Goal: Transaction & Acquisition: Purchase product/service

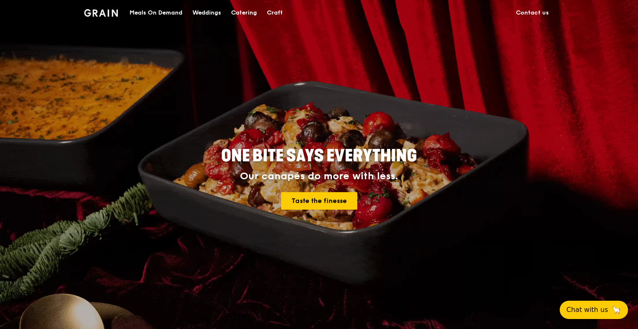
click at [102, 15] on img at bounding box center [101, 12] width 34 height 7
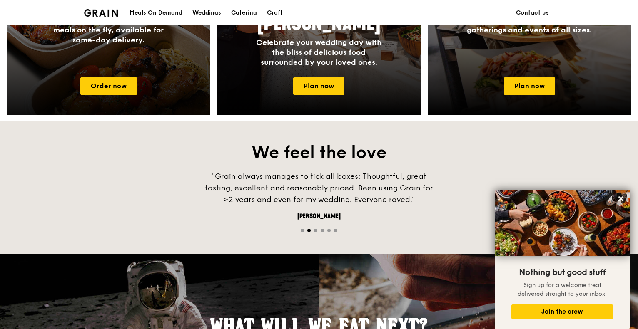
scroll to position [333, 0]
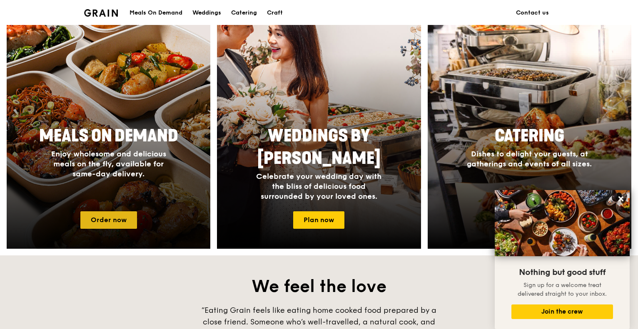
click at [112, 220] on link "Order now" at bounding box center [108, 220] width 57 height 17
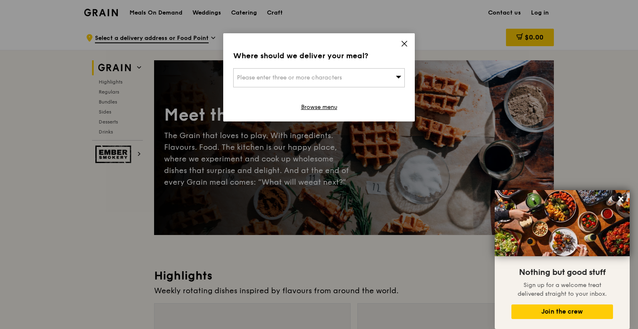
click at [406, 46] on icon at bounding box center [404, 43] width 5 height 5
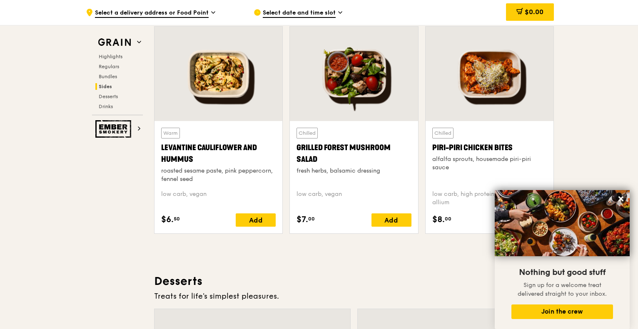
scroll to position [2134, 0]
click at [620, 197] on icon at bounding box center [620, 198] width 7 height 7
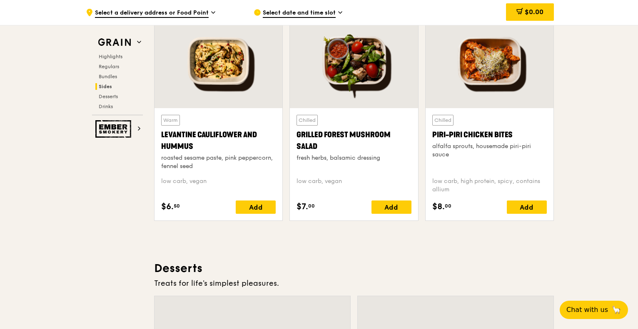
scroll to position [2132, 0]
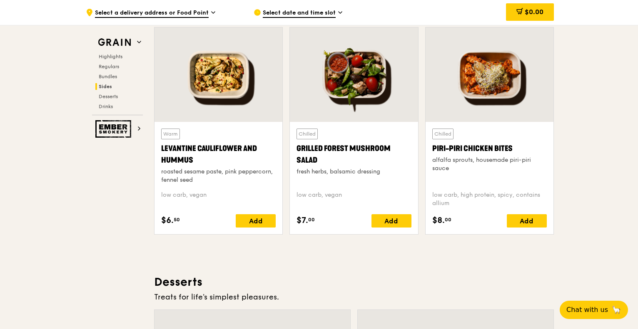
click at [481, 144] on div "Piri-piri Chicken Bites" at bounding box center [489, 149] width 115 height 12
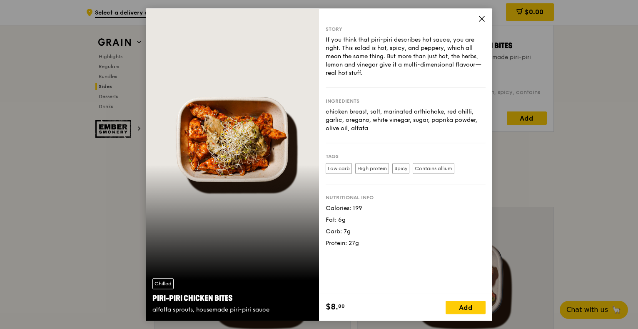
scroll to position [2257, 0]
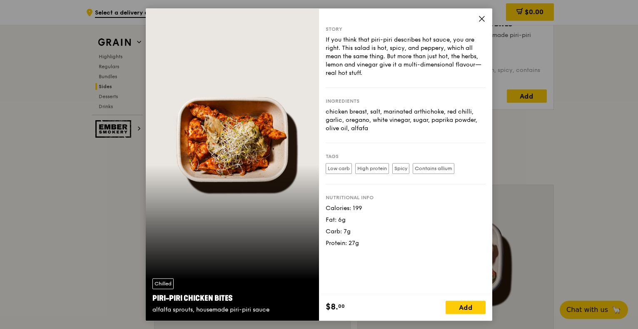
click at [483, 19] on icon at bounding box center [481, 18] width 7 height 7
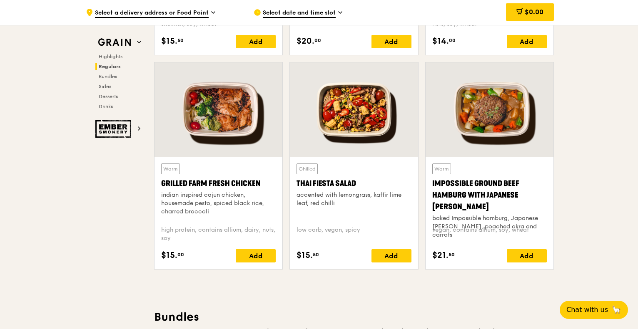
scroll to position [925, 0]
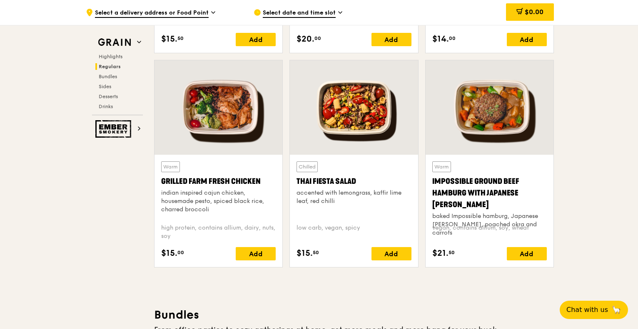
click at [343, 179] on div "Thai Fiesta Salad" at bounding box center [353, 182] width 115 height 12
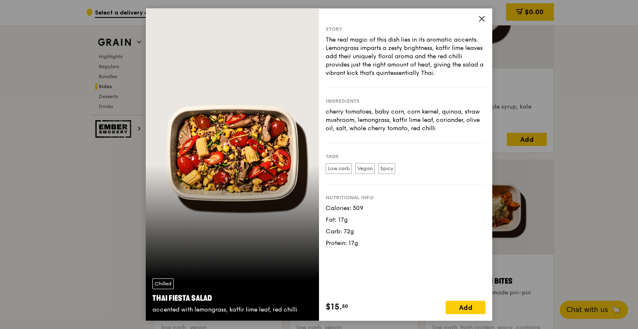
scroll to position [2008, 0]
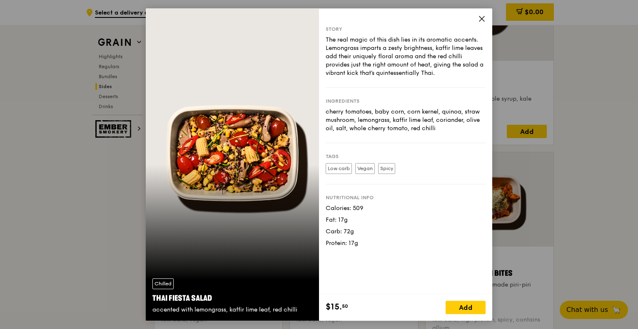
click at [483, 22] on icon at bounding box center [481, 18] width 7 height 7
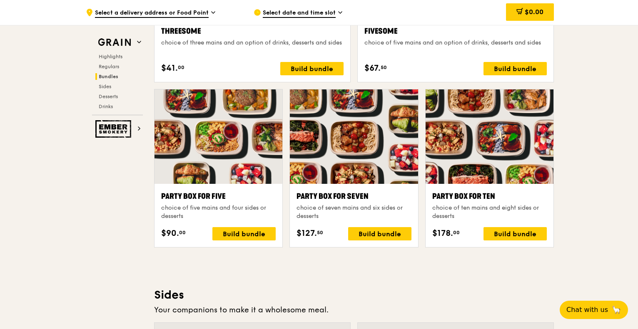
scroll to position [1591, 0]
